Goal: Communication & Community: Answer question/provide support

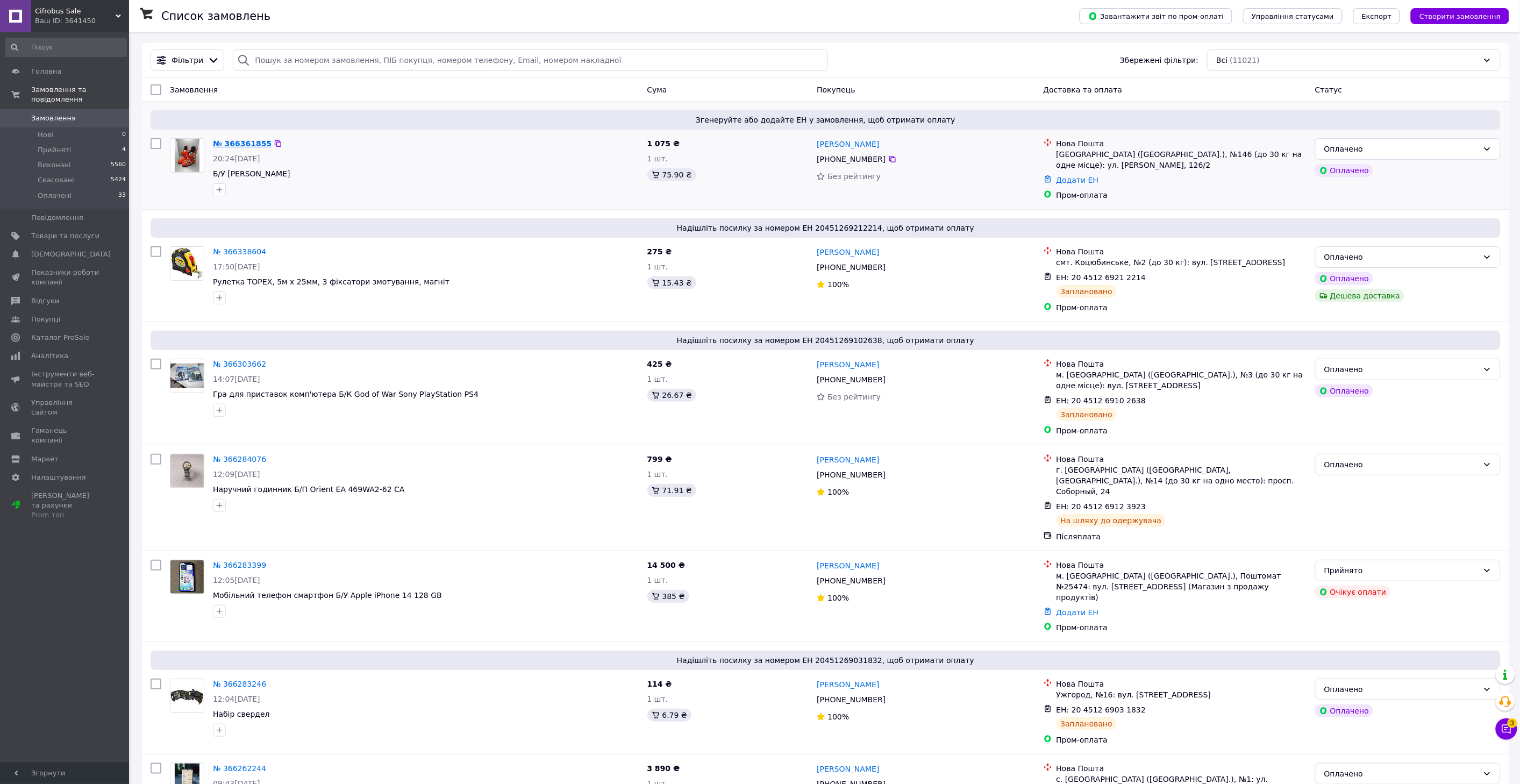
click at [230, 140] on link "№ 366361855" at bounding box center [242, 143] width 58 height 8
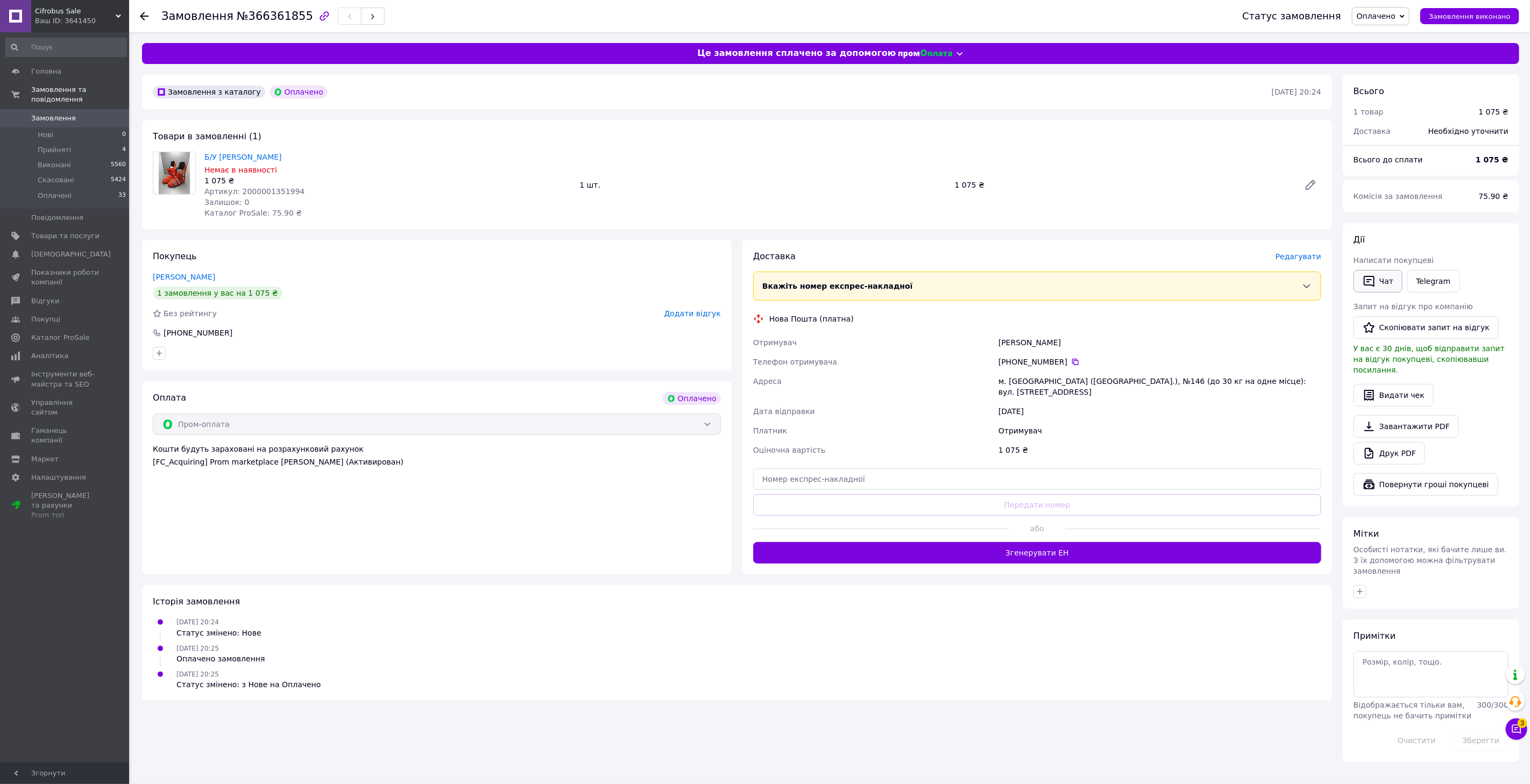
click at [1366, 279] on icon "button" at bounding box center [1369, 281] width 13 height 13
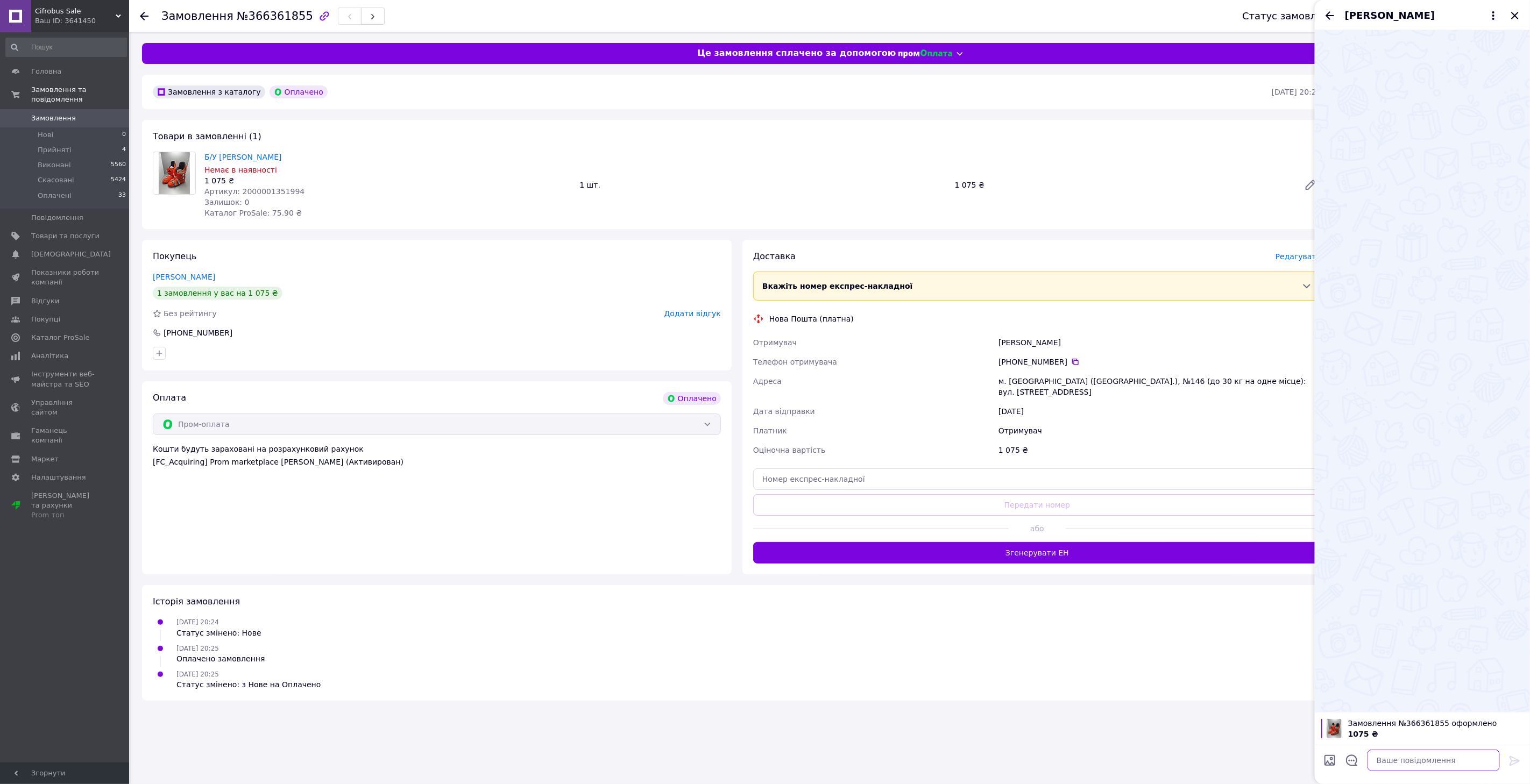
click at [1406, 767] on textarea at bounding box center [1434, 761] width 132 height 22
type textarea "Доброго дня. Не змогли додзвонитись вам по вашому замовленню."
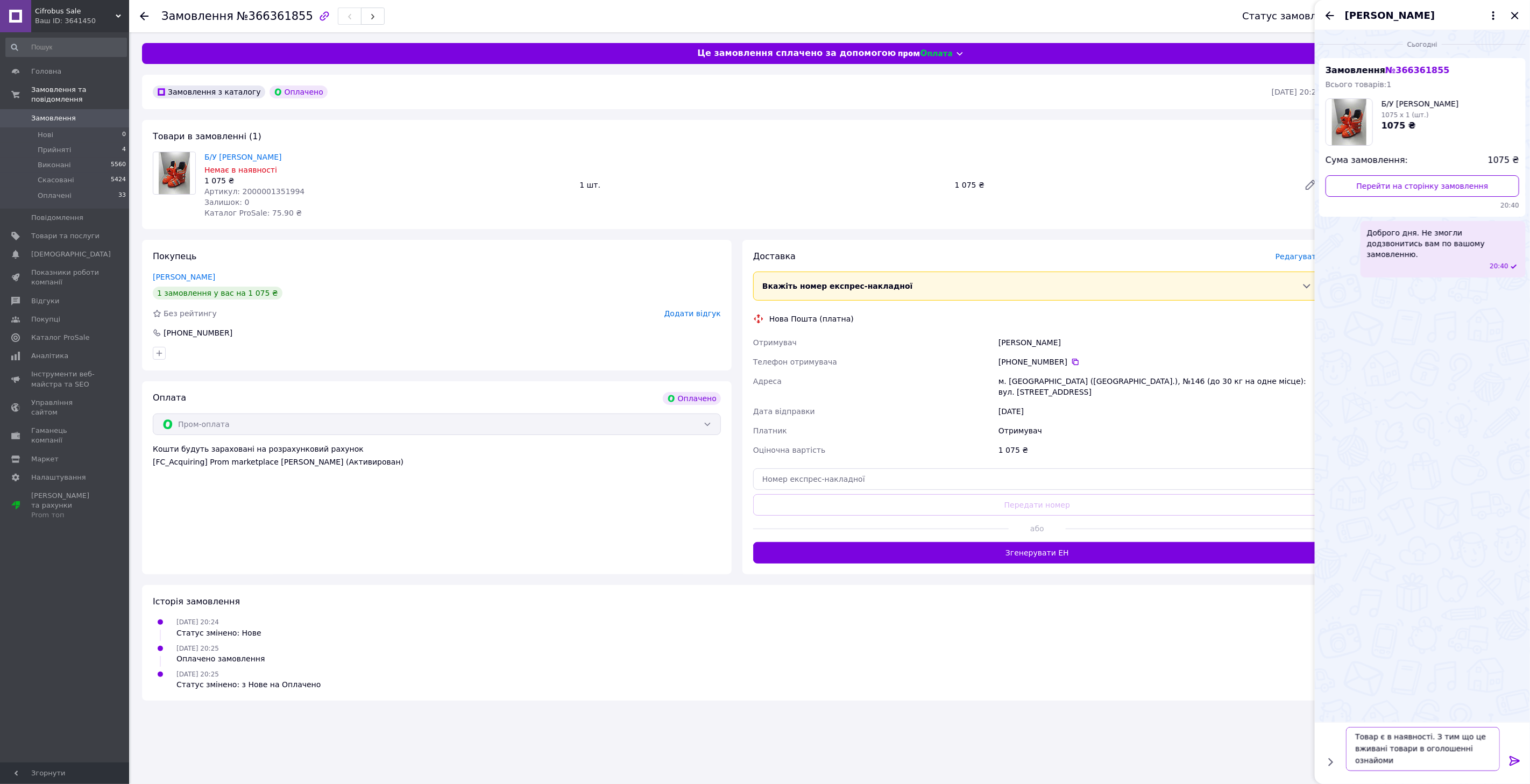
scroll to position [1, 0]
type textarea "Товар є в наявності. З тим що це вживані товари в оголошенні ознайомились?"
click at [1328, 10] on icon "Назад" at bounding box center [1329, 15] width 13 height 13
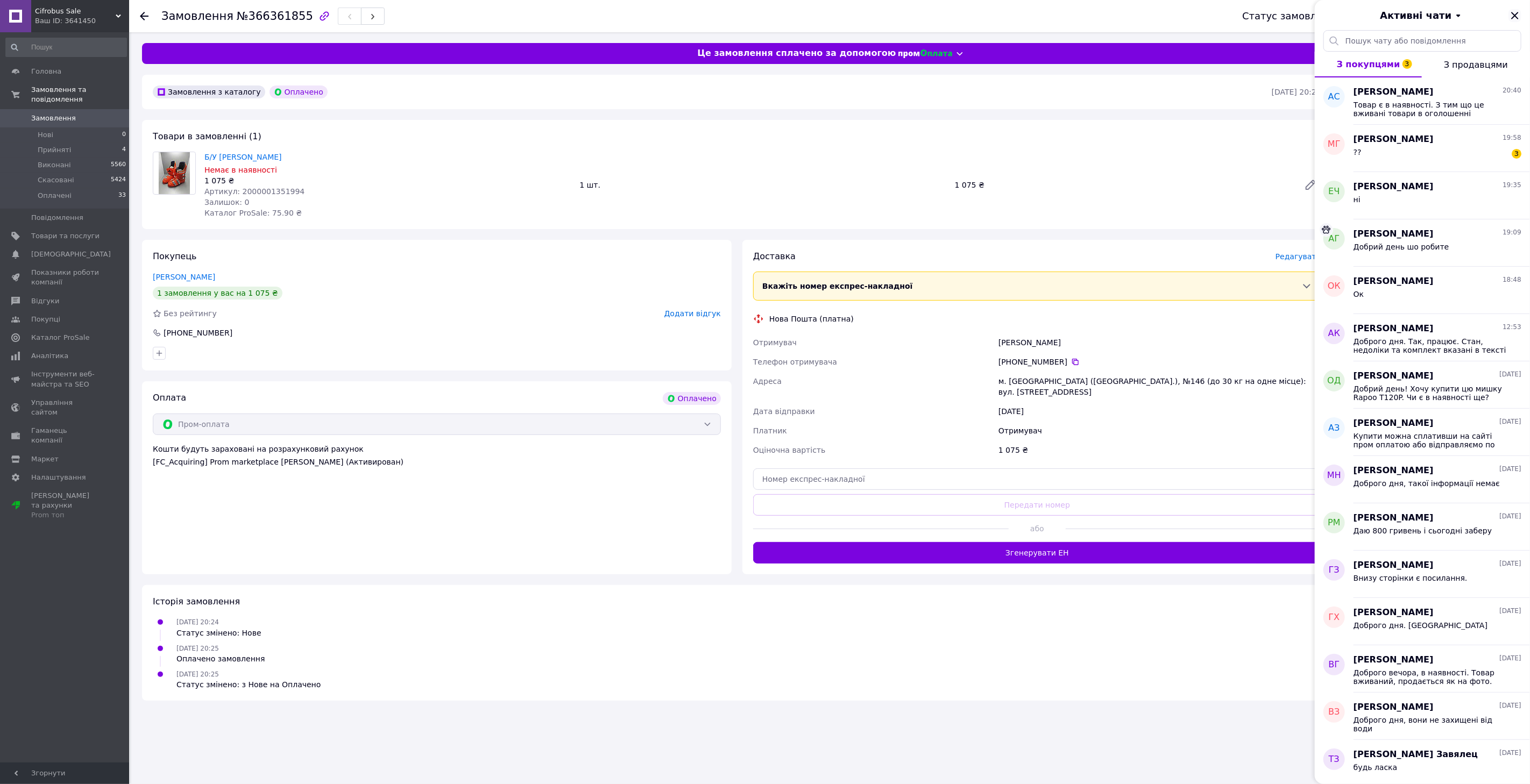
click at [1519, 11] on icon "Закрити" at bounding box center [1514, 15] width 13 height 13
